Goal: Find specific page/section: Locate a particular part of the current website

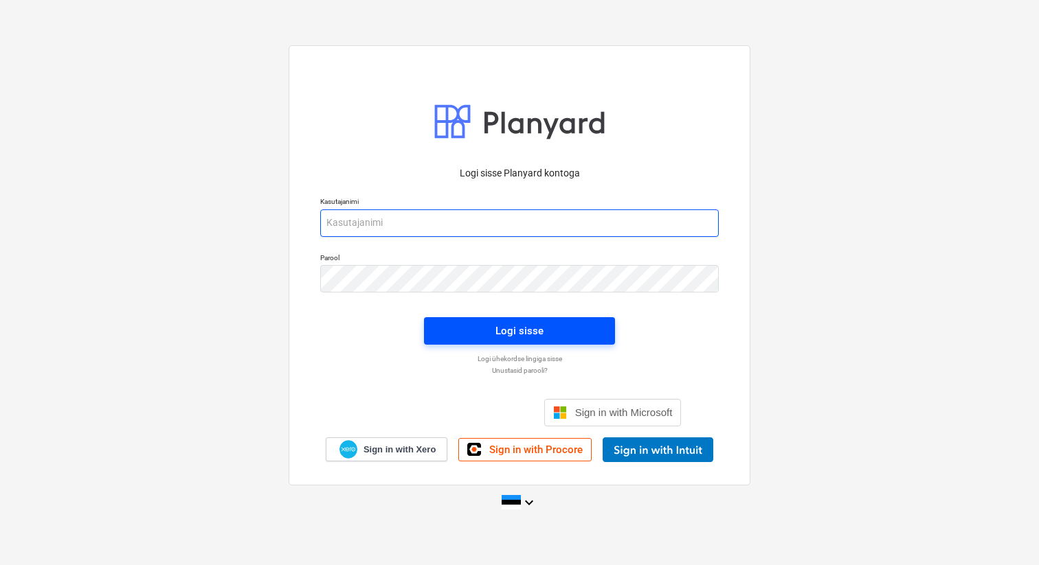
type input "[EMAIL_ADDRESS][DOMAIN_NAME]"
click at [488, 332] on span "Logi sisse" at bounding box center [519, 331] width 158 height 18
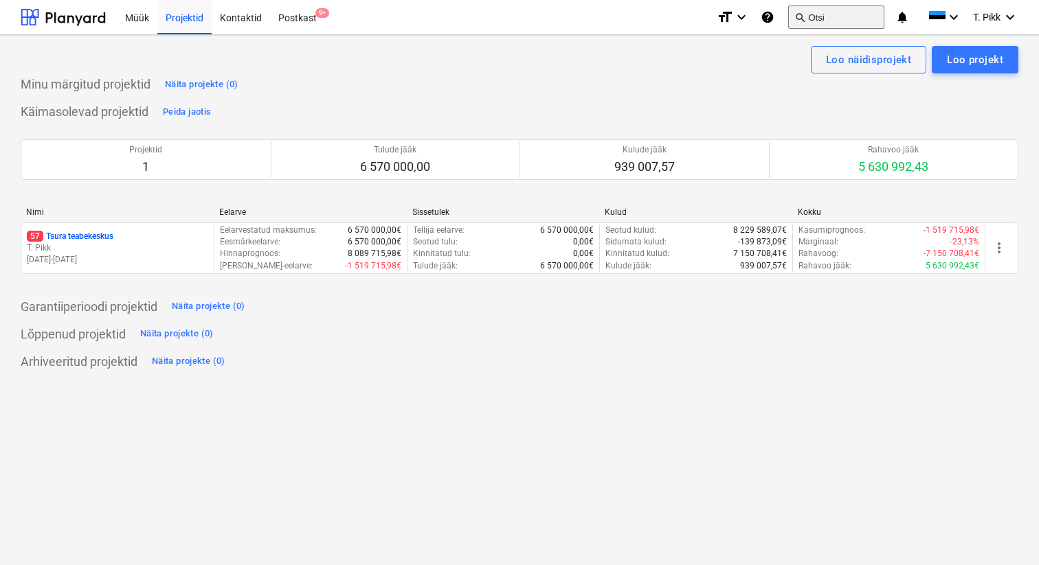
click at [828, 19] on button "search Otsi" at bounding box center [836, 16] width 96 height 23
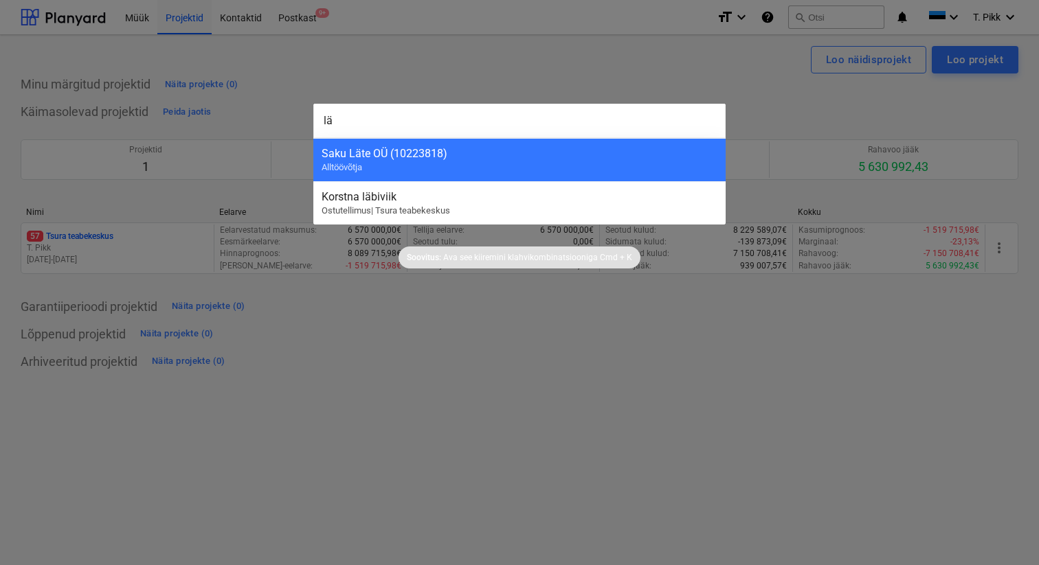
type input "l"
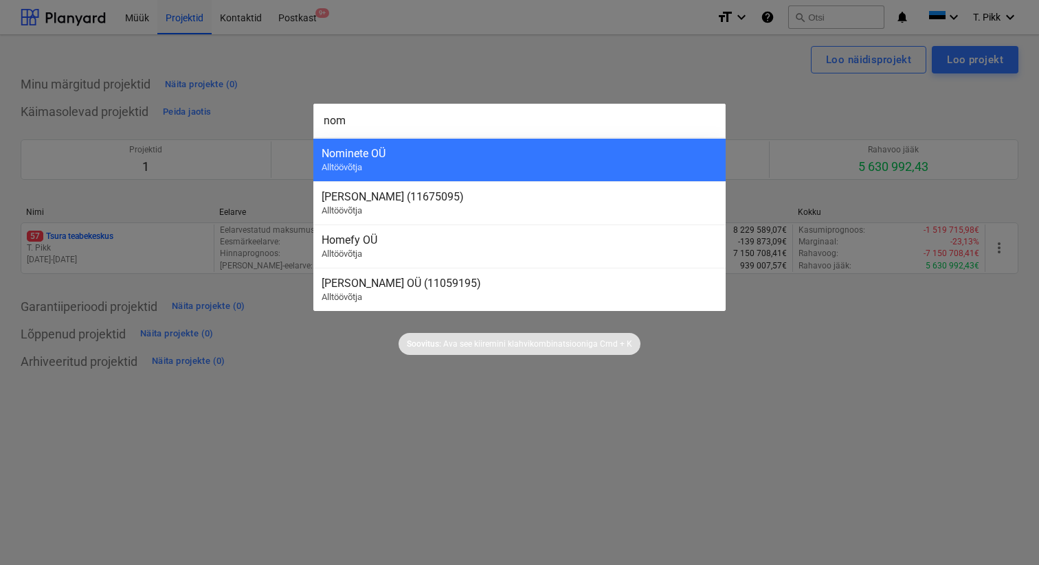
type input "nomi"
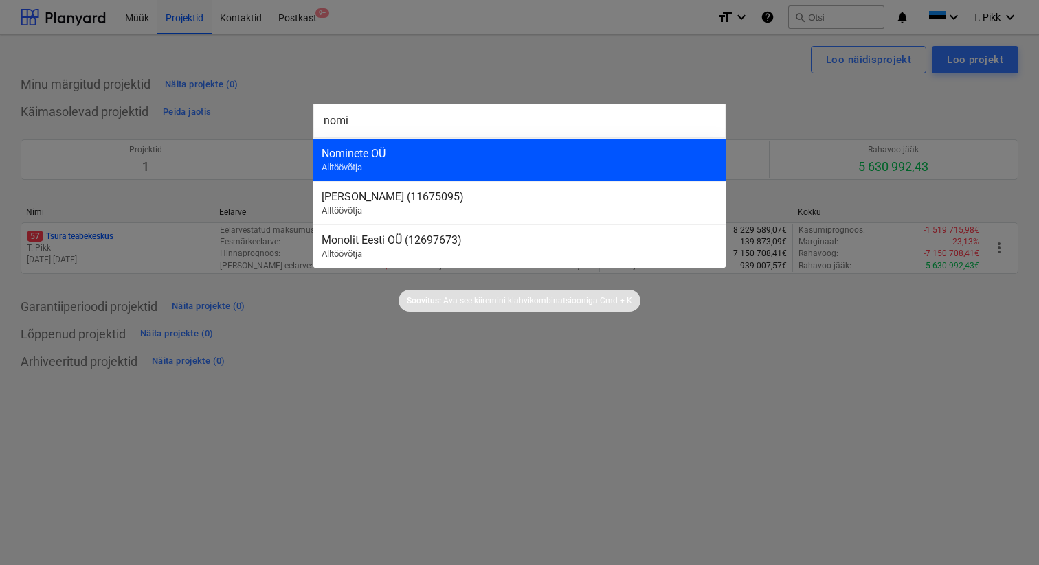
click at [514, 158] on div "Nominete OÜ" at bounding box center [520, 153] width 396 height 13
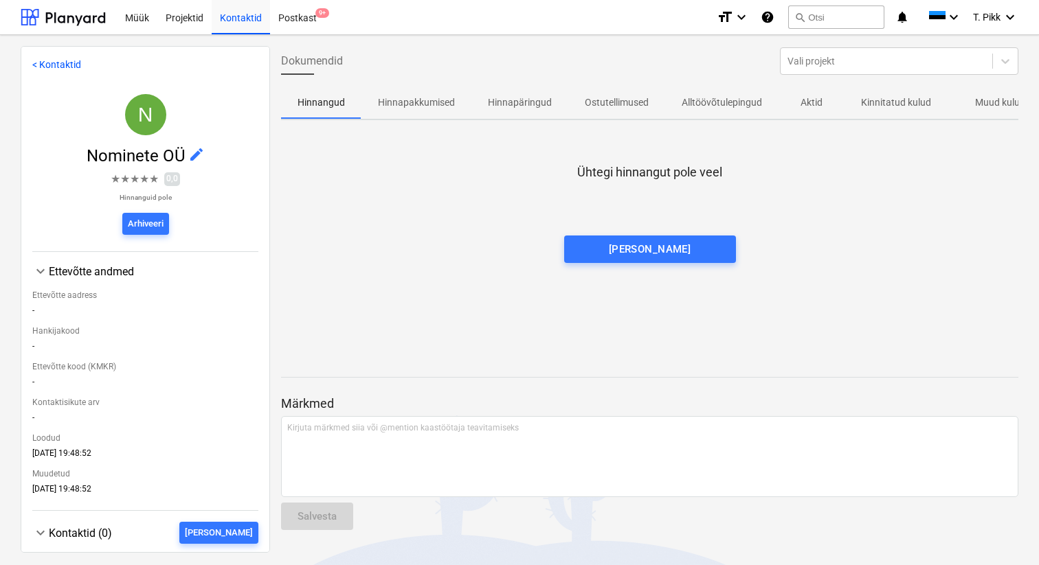
click at [993, 108] on p "Muud kulud" at bounding box center [1000, 102] width 50 height 14
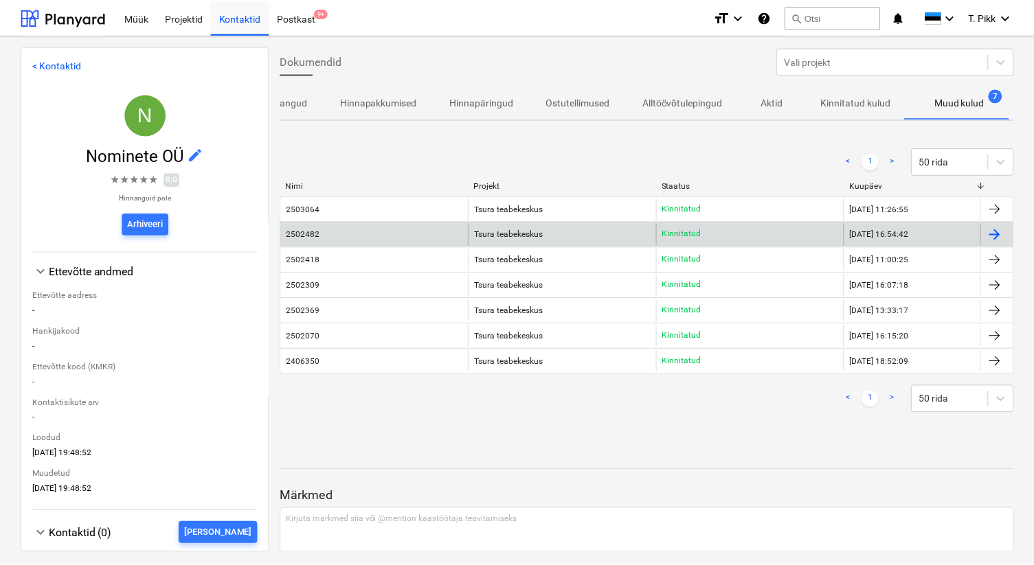
scroll to position [0, 36]
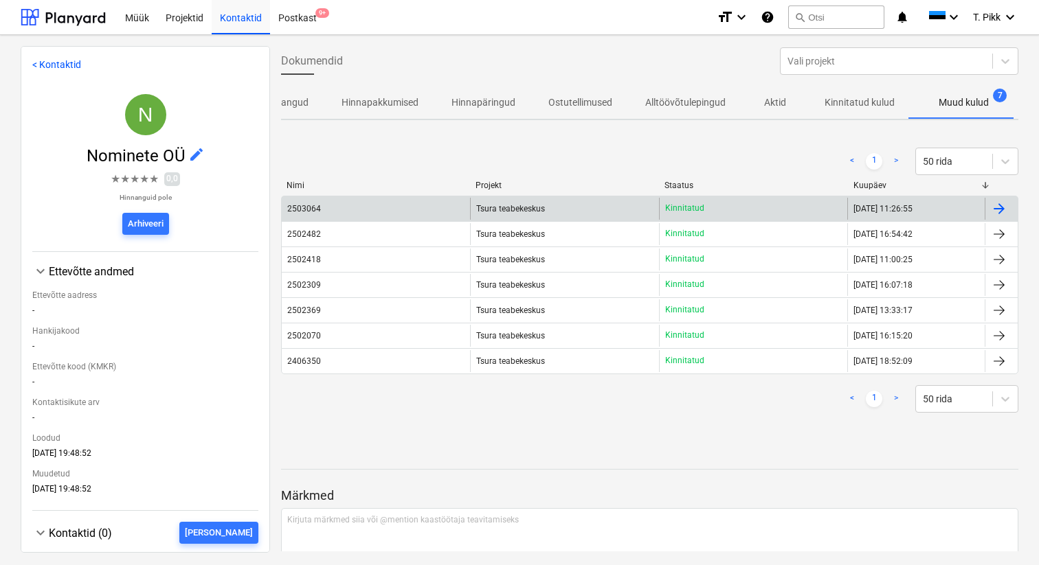
click at [553, 210] on div "Tsura teabekeskus" at bounding box center [564, 209] width 188 height 22
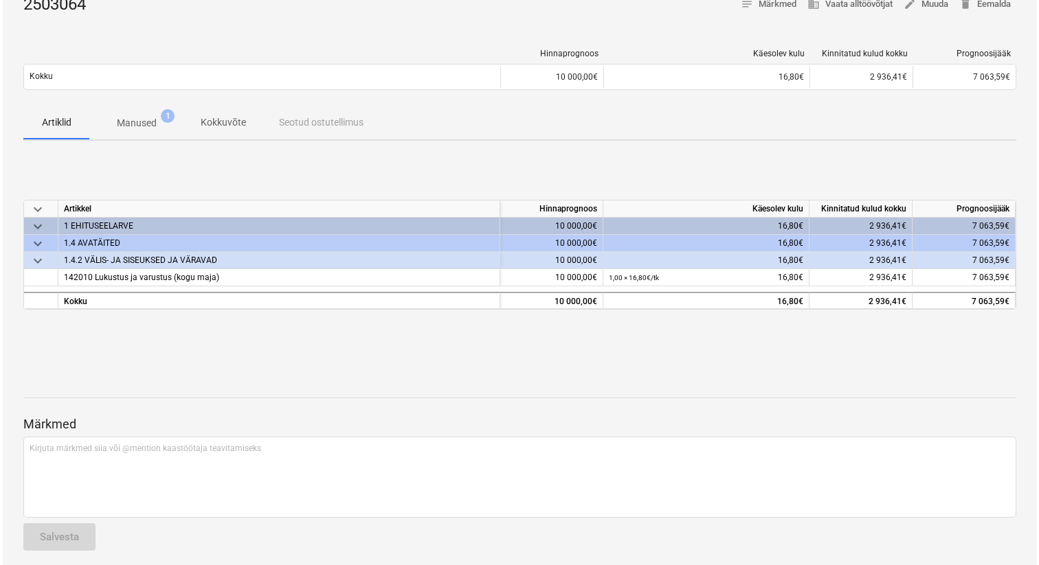
scroll to position [88, 0]
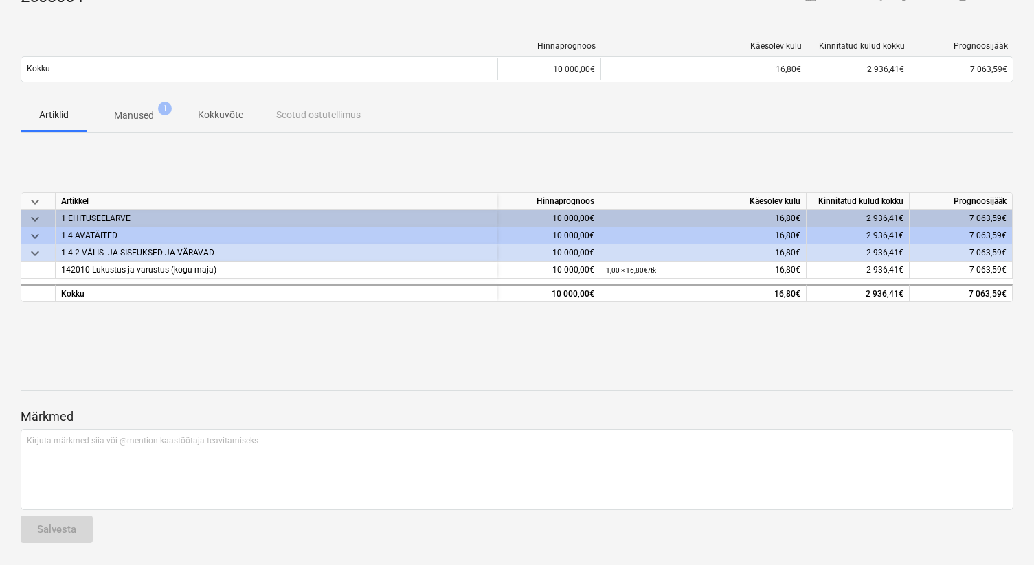
click at [130, 120] on p "Manused" at bounding box center [134, 116] width 40 height 14
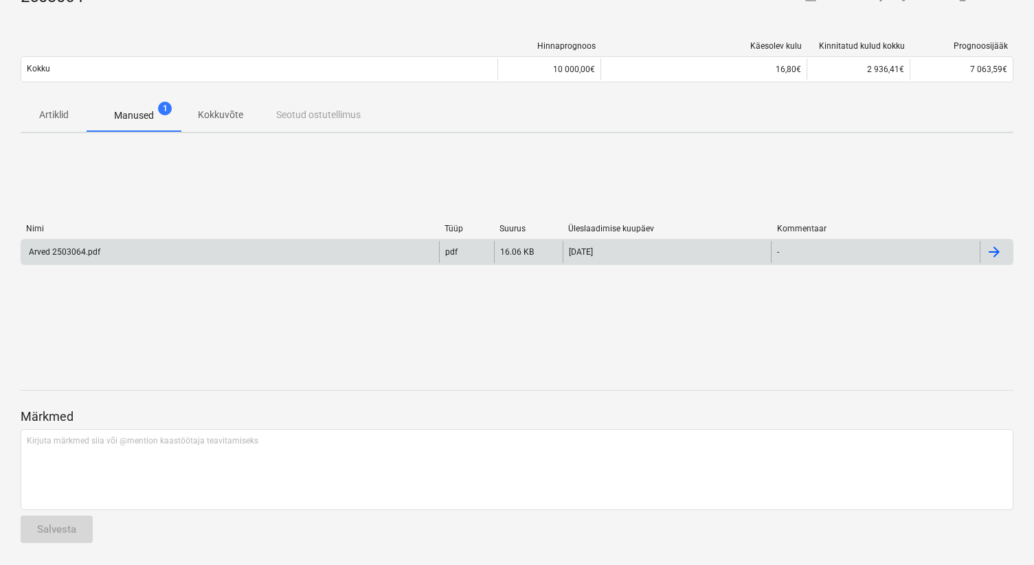
click at [159, 253] on div "Arved 2503064.pdf" at bounding box center [230, 252] width 418 height 22
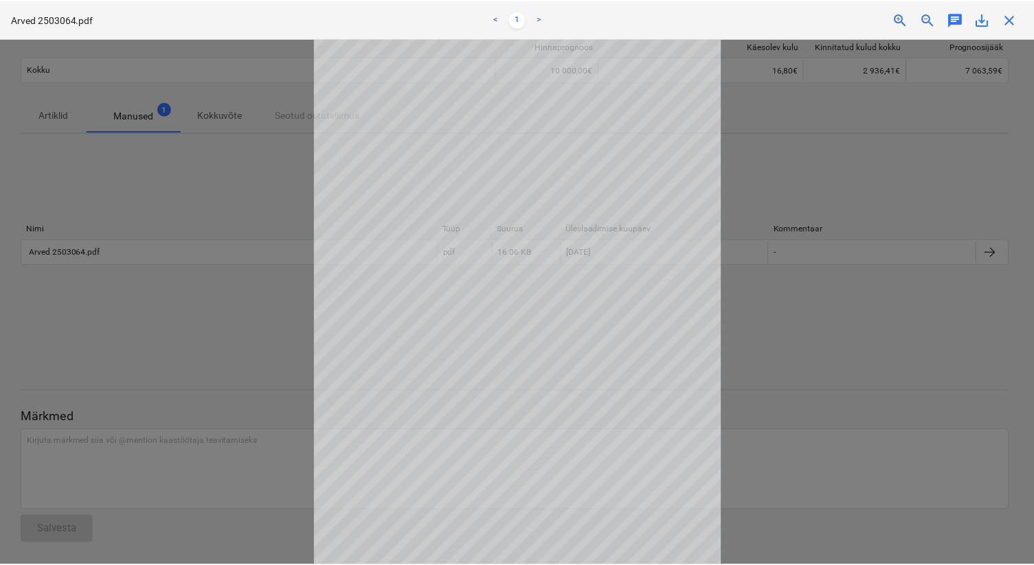
scroll to position [54, 0]
